Goal: Task Accomplishment & Management: Complete application form

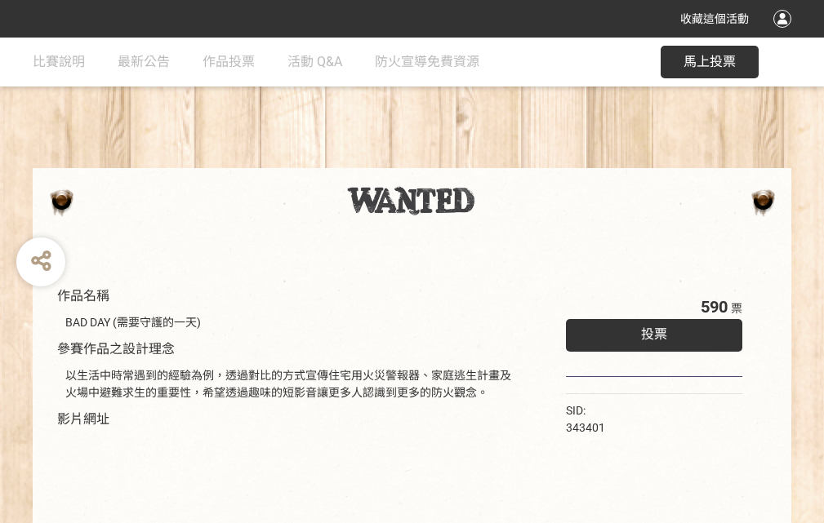
click at [785, 34] on div "收藏這個活動" at bounding box center [412, 19] width 824 height 38
click at [510, 161] on div "作品名稱 BAD DAY (需要守護的一天) 參賽作品之設計理念 以生活中時常遇到的經驗為例，透過對比的方式宣傳住宅用火災警報器、家庭逃生計畫及火場中避難求生…" at bounding box center [412, 381] width 824 height 687
click at [650, 331] on span "投票" at bounding box center [654, 335] width 26 height 16
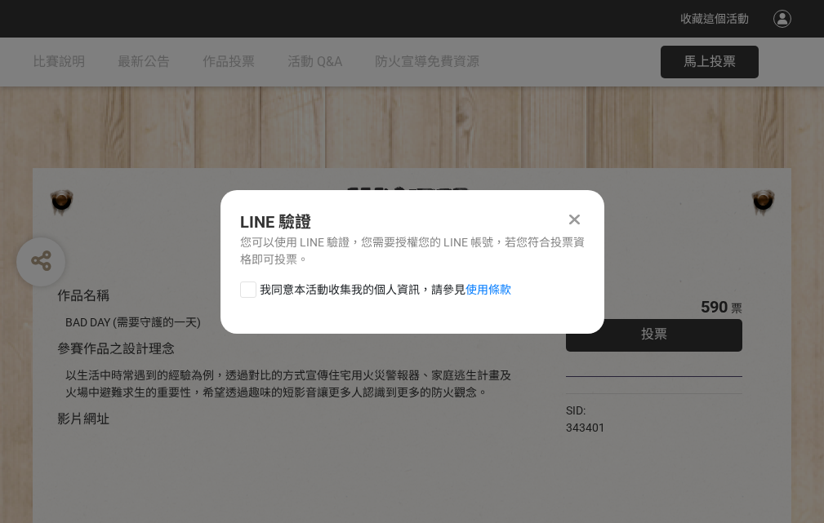
click at [247, 287] on div at bounding box center [248, 290] width 16 height 16
checkbox input "true"
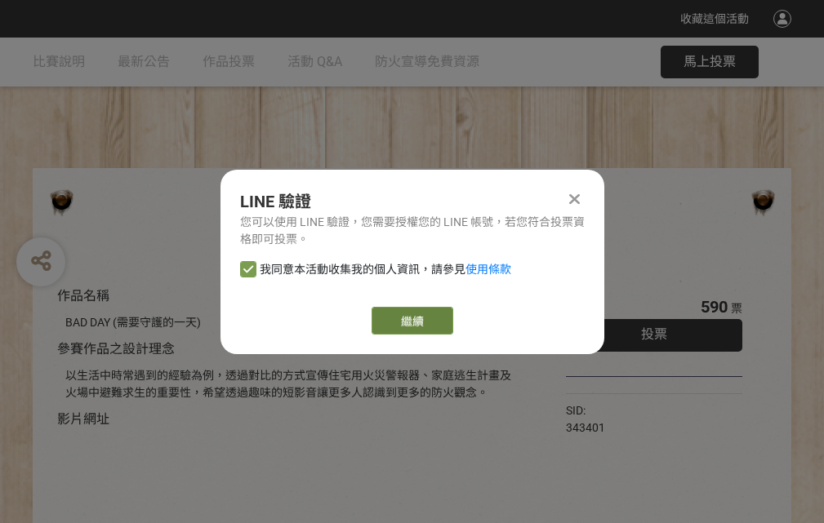
click at [411, 321] on link "繼續" at bounding box center [412, 321] width 82 height 28
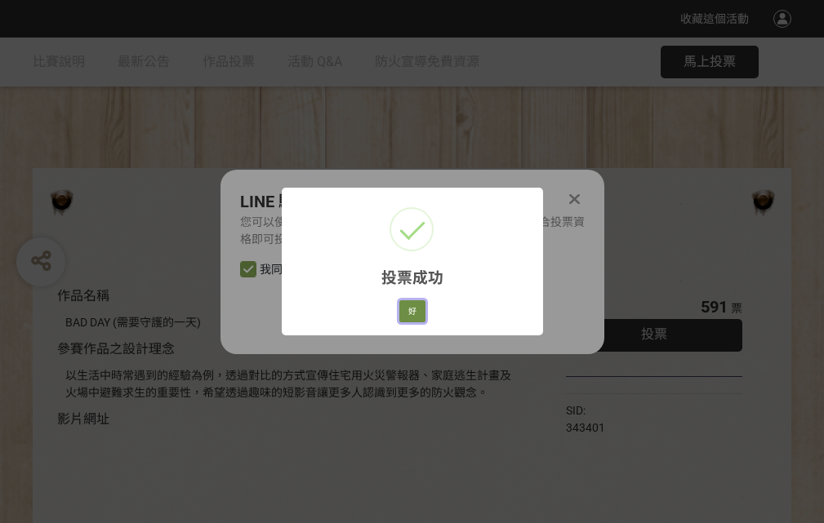
click at [407, 309] on button "好" at bounding box center [412, 311] width 26 height 23
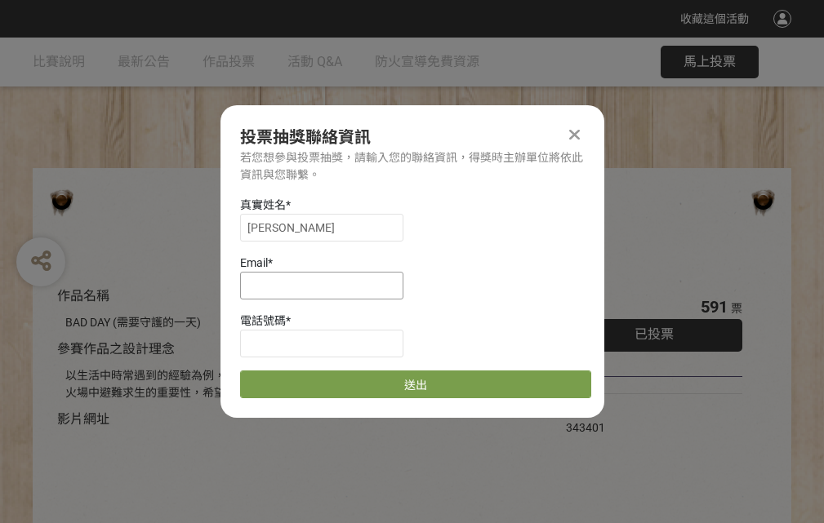
click at [327, 285] on input at bounding box center [321, 286] width 163 height 28
type input "[EMAIL_ADDRESS][DOMAIN_NAME]"
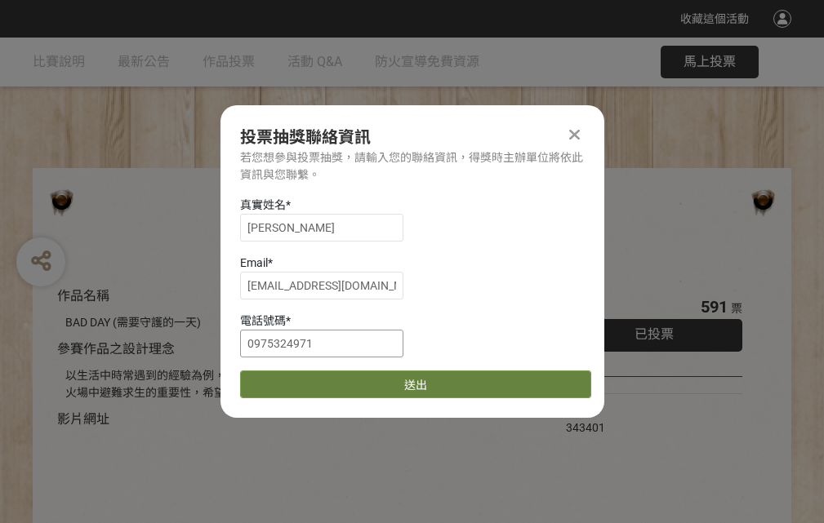
type input "0975324971"
click at [287, 379] on button "送出" at bounding box center [415, 385] width 351 height 28
